Goal: Information Seeking & Learning: Find specific fact

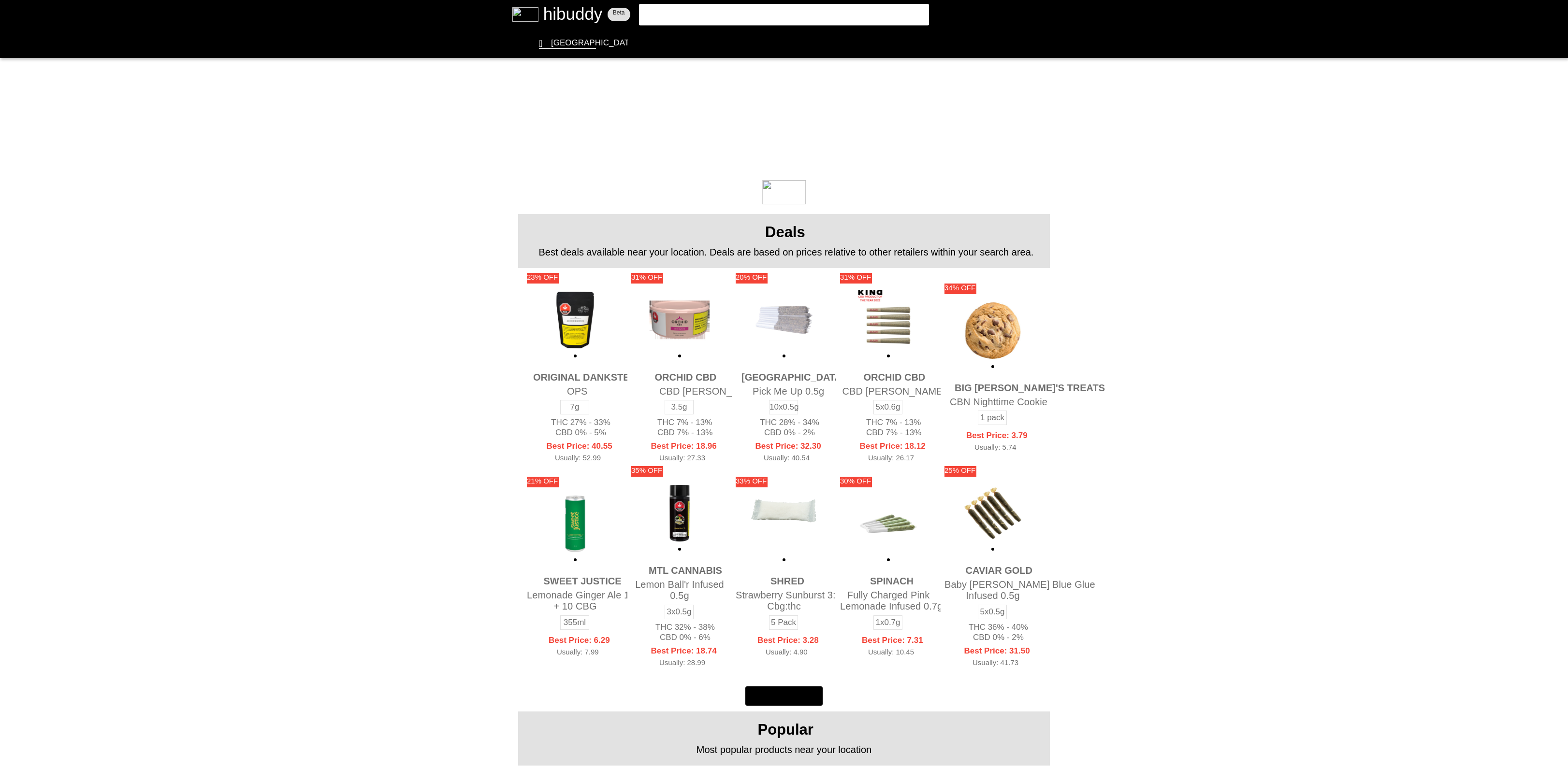
click at [703, 15] on flt-glass-pane at bounding box center [784, 384] width 1568 height 767
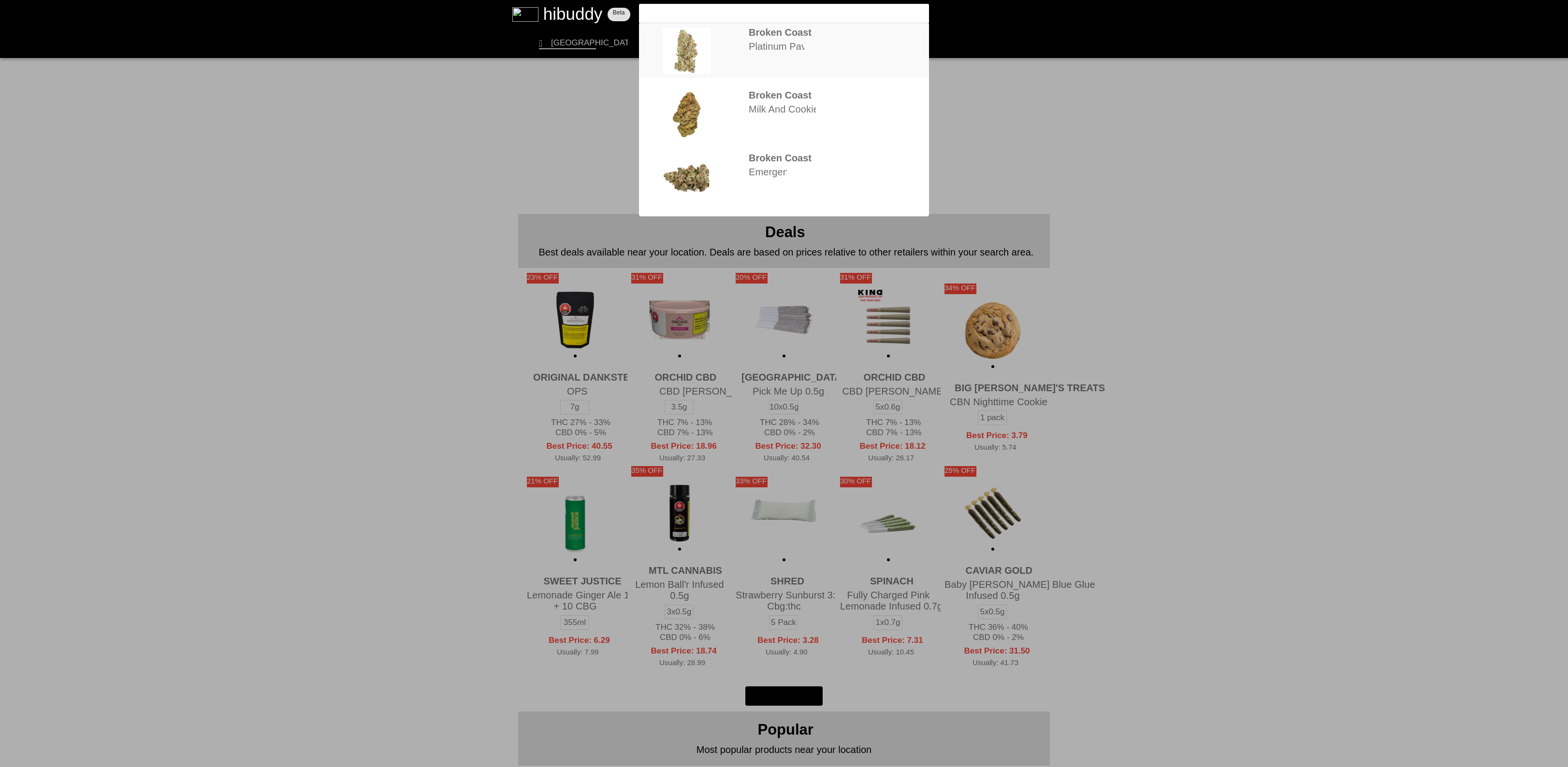
type input "brok"
click at [822, 58] on flt-glass-pane at bounding box center [784, 384] width 1568 height 767
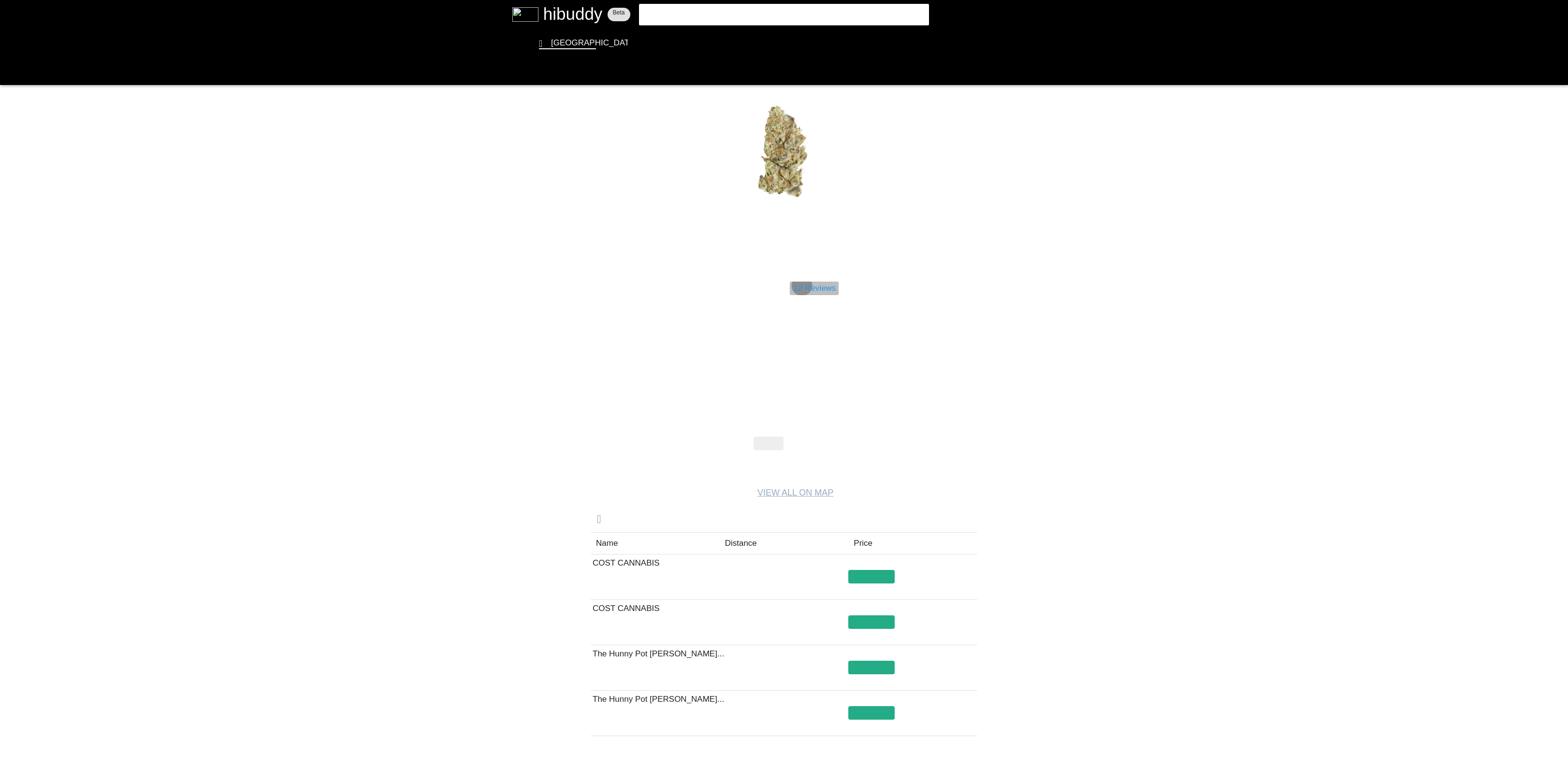
click at [800, 285] on flt-glass-pane at bounding box center [784, 384] width 1568 height 767
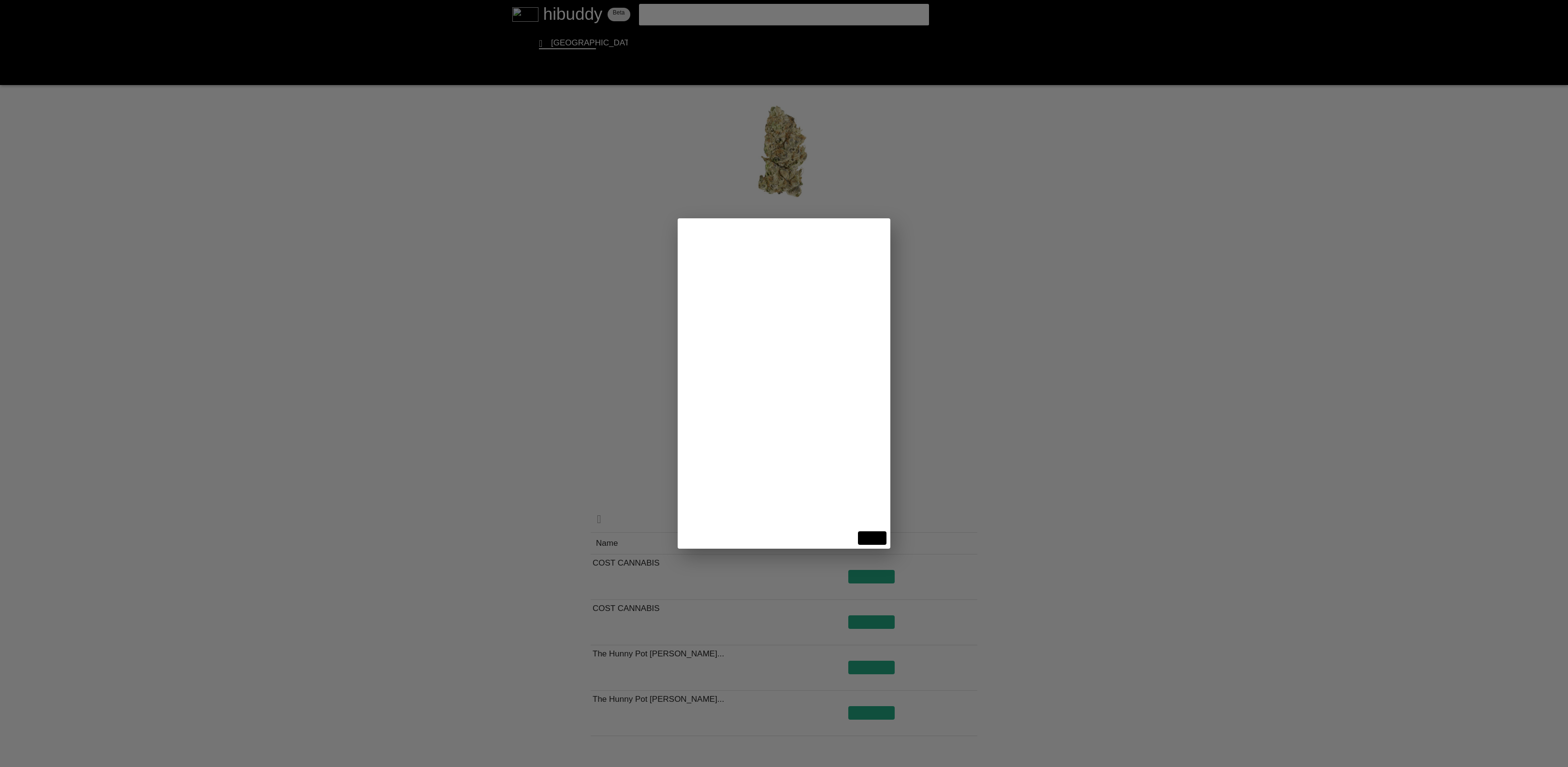
click at [1096, 342] on flt-glass-pane at bounding box center [784, 384] width 1568 height 767
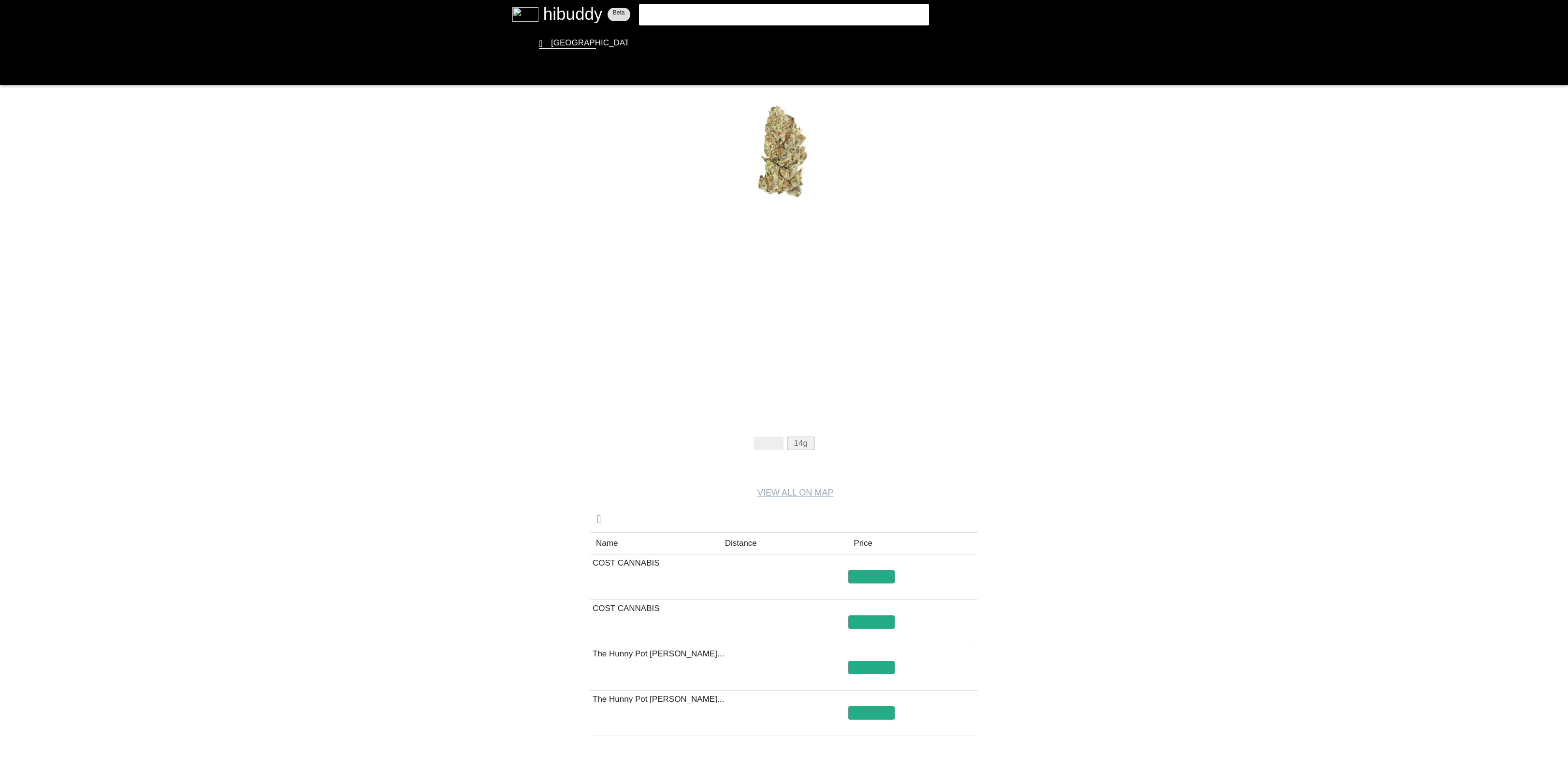
click at [815, 444] on flt-glass-pane at bounding box center [784, 384] width 1568 height 767
drag, startPoint x: 804, startPoint y: 444, endPoint x: 794, endPoint y: 444, distance: 10.0
click at [794, 444] on flt-glass-pane at bounding box center [784, 384] width 1568 height 767
click at [794, 442] on flt-glass-pane at bounding box center [784, 384] width 1568 height 767
click at [814, 442] on flt-glass-pane at bounding box center [784, 384] width 1568 height 767
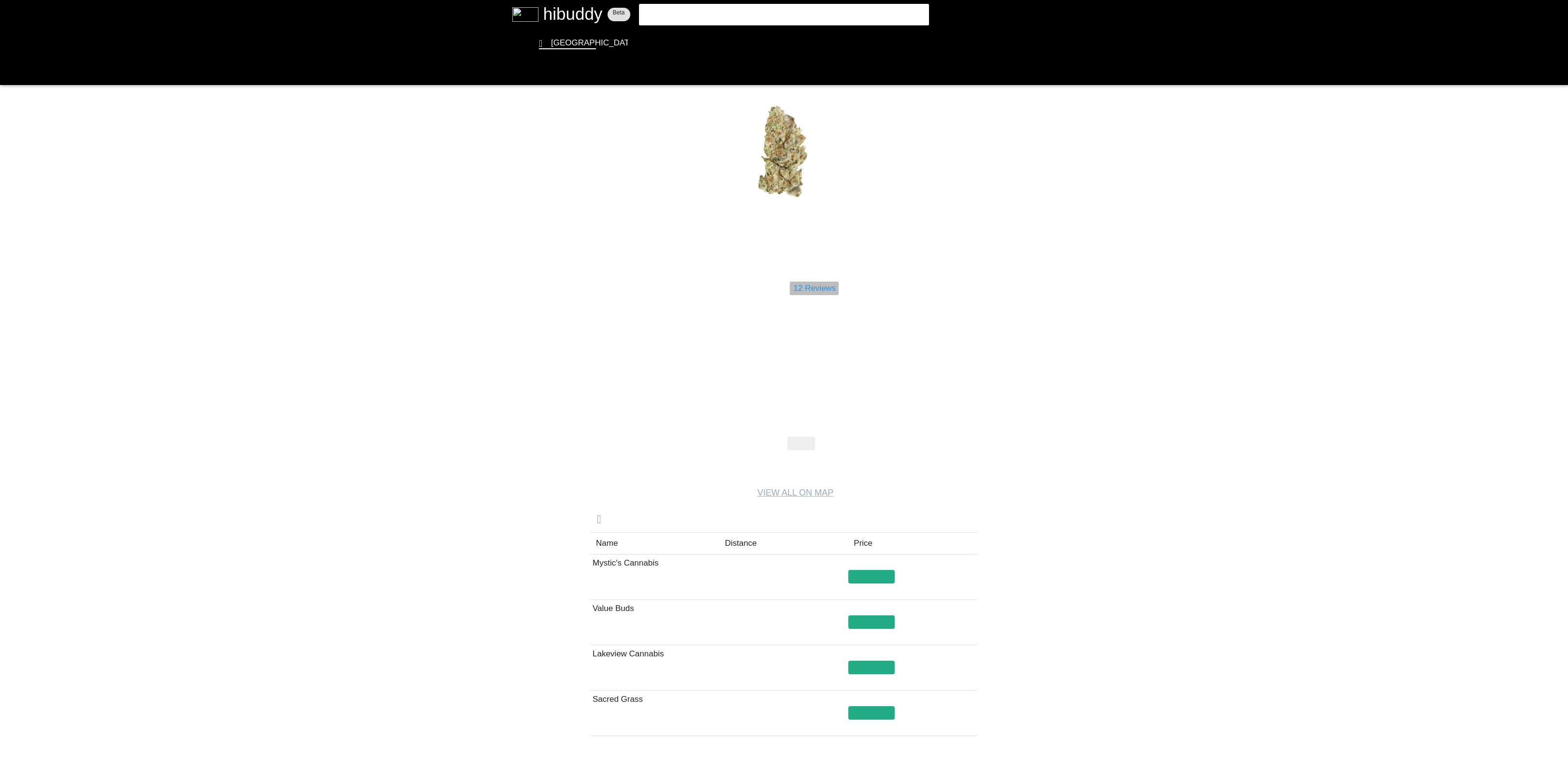
click at [829, 285] on flt-glass-pane at bounding box center [784, 384] width 1568 height 767
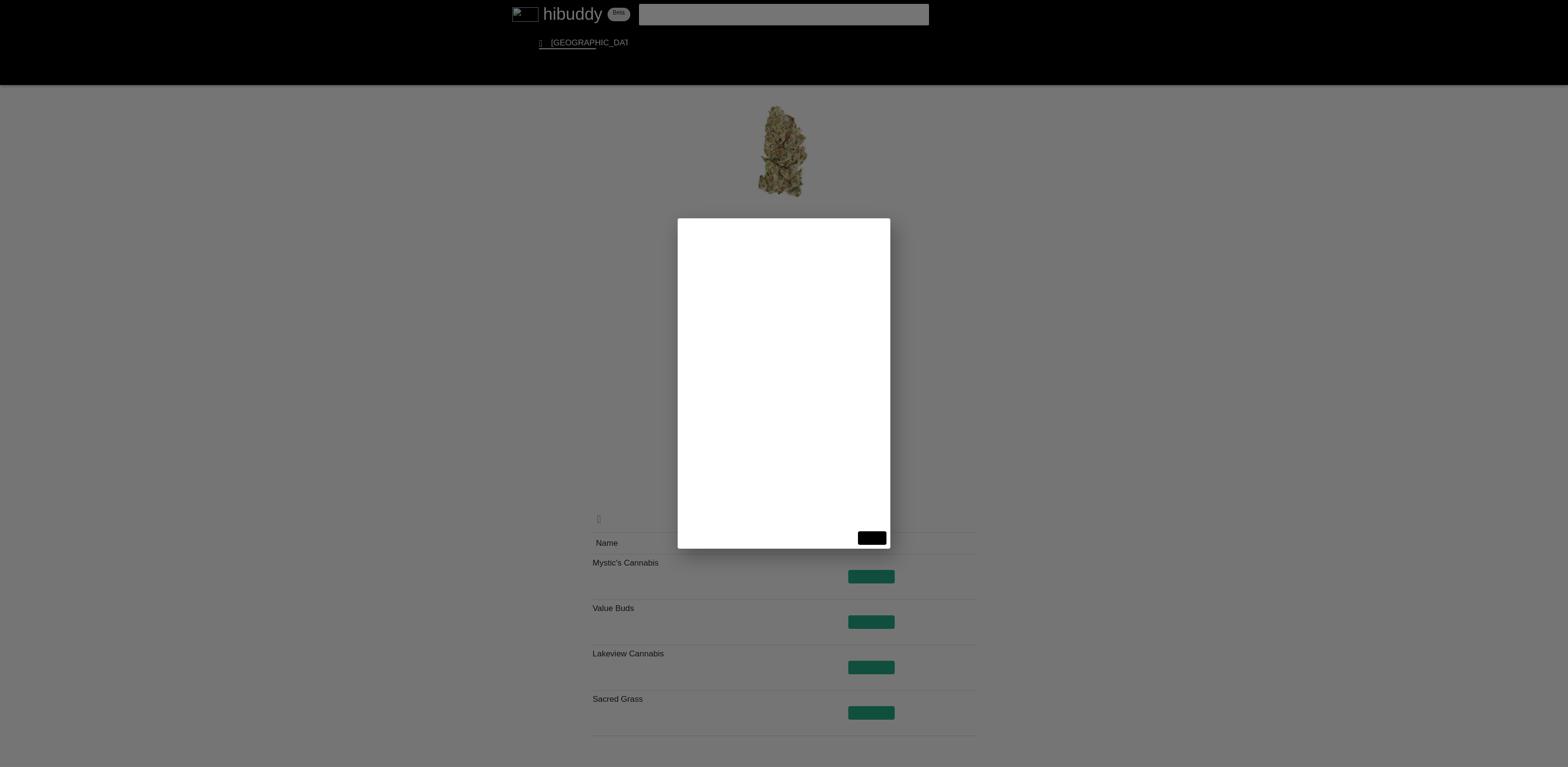
click at [434, 407] on flt-glass-pane at bounding box center [784, 384] width 1568 height 767
